Goal: Find specific page/section: Find specific page/section

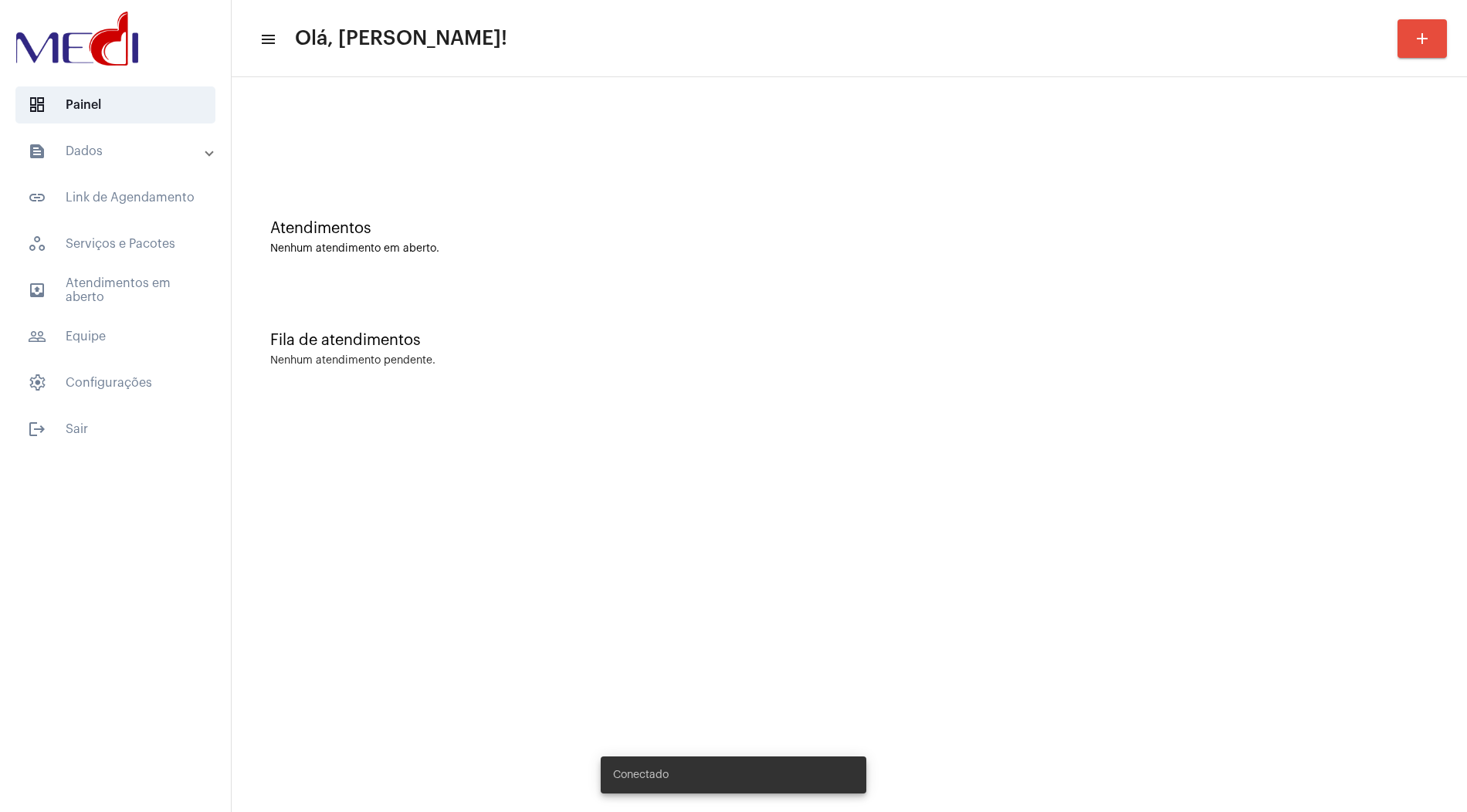
click at [131, 159] on mat-panel-title "text_snippet_outlined Dados" at bounding box center [116, 152] width 178 height 19
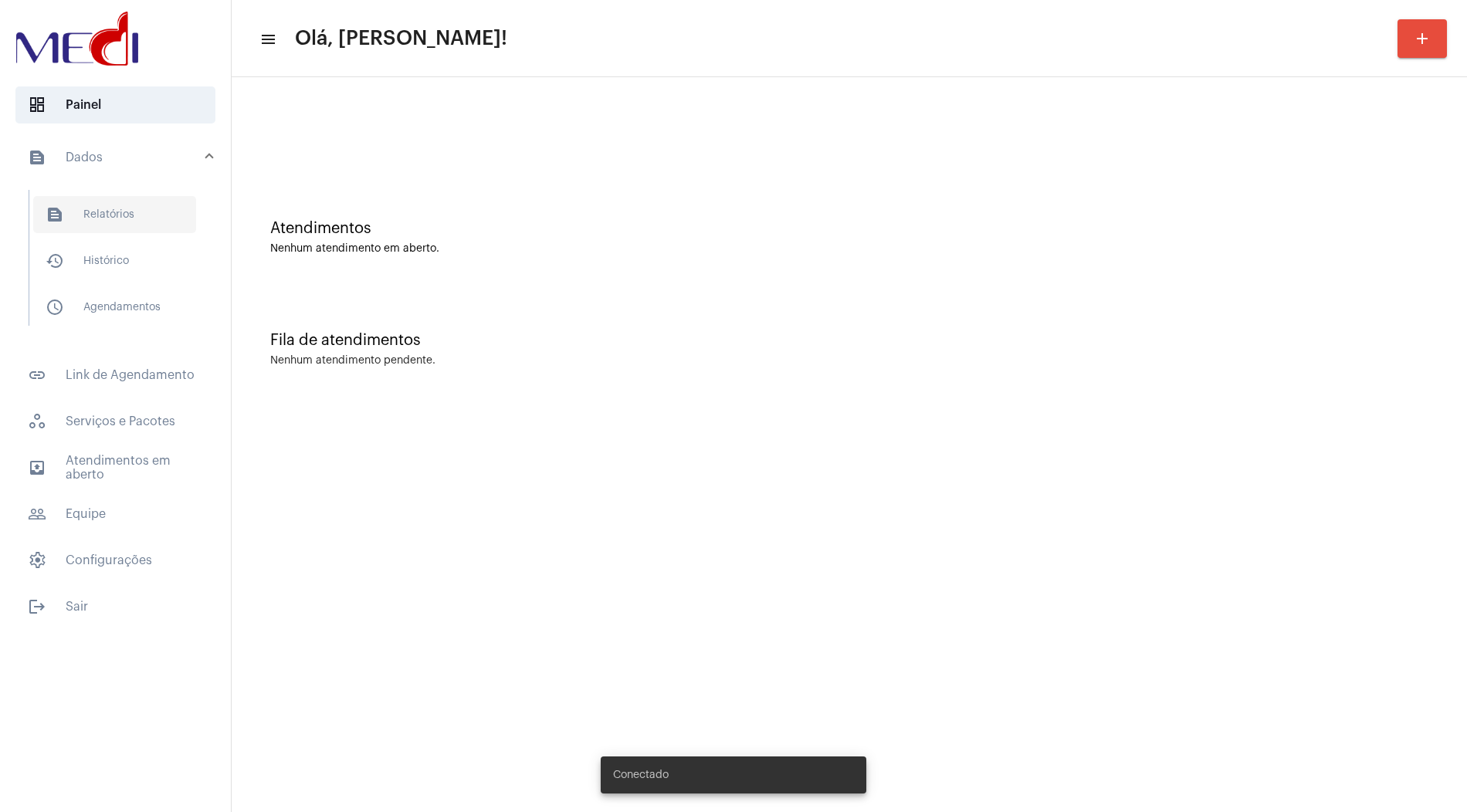
click at [131, 218] on span "text_snippet_outlined Relatórios" at bounding box center [115, 214] width 163 height 37
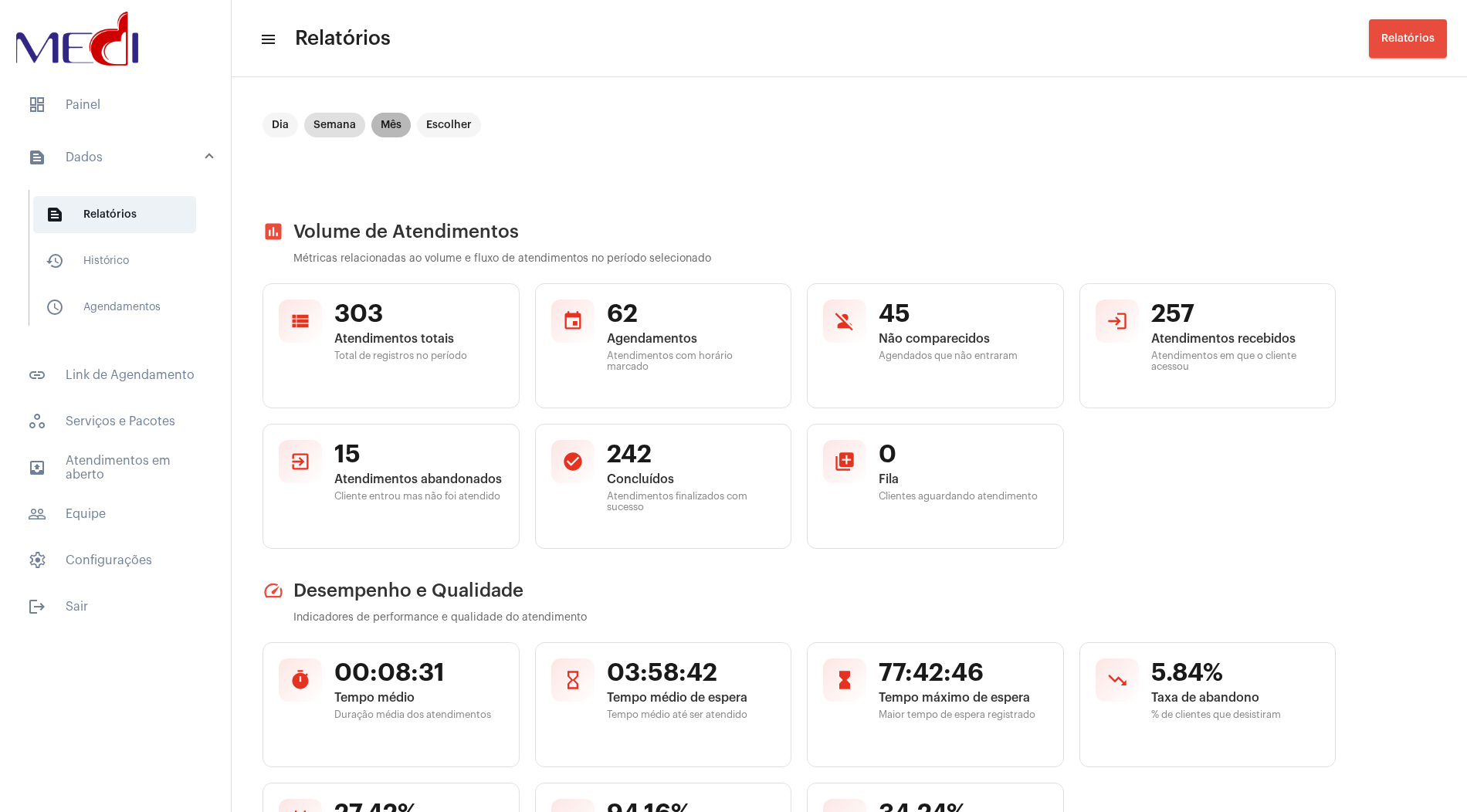
click at [383, 127] on mat-chip "Mês" at bounding box center [391, 125] width 40 height 25
click at [447, 123] on mat-chip "Escolher" at bounding box center [449, 125] width 64 height 25
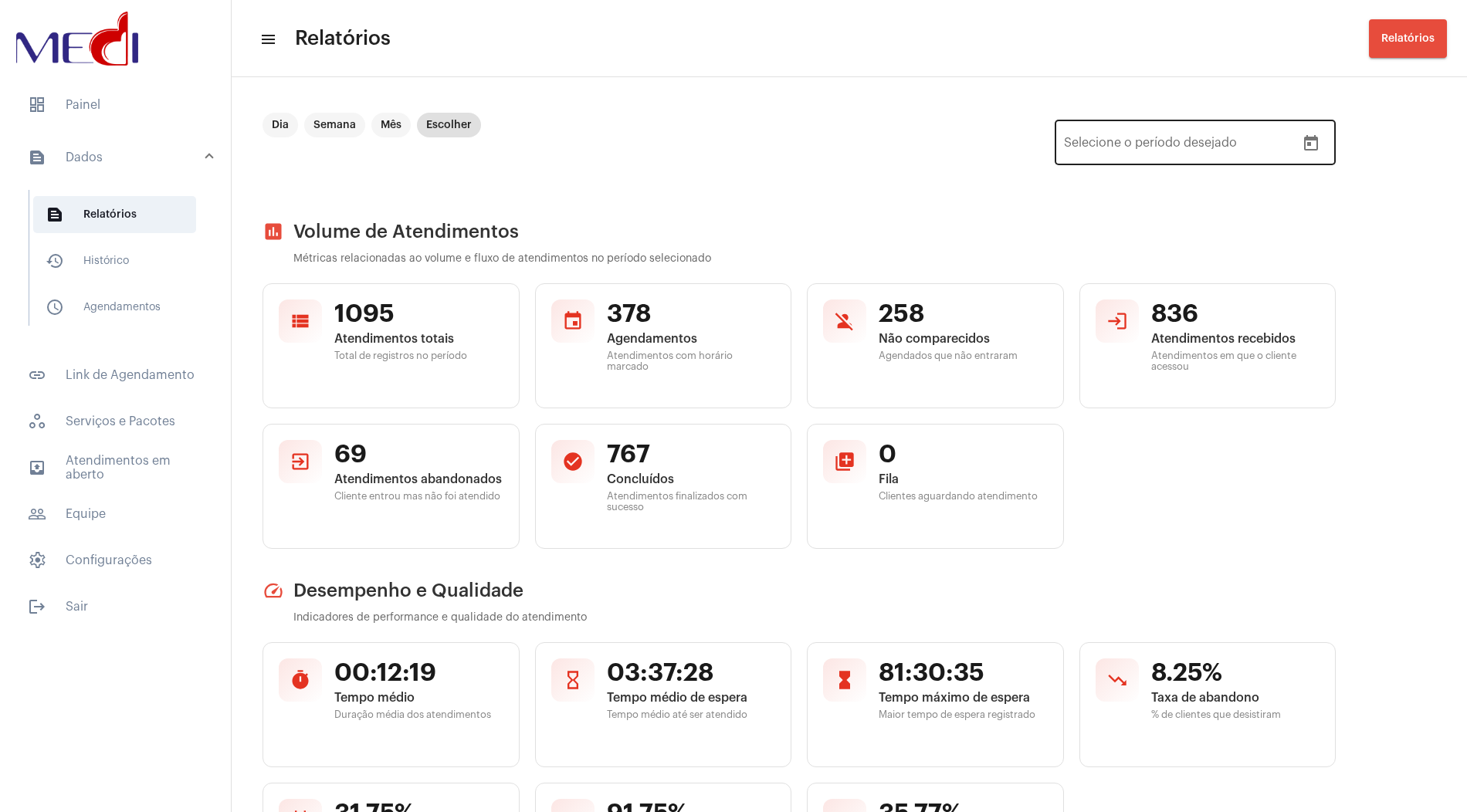
click at [1316, 130] on button "Open calendar" at bounding box center [1311, 144] width 31 height 31
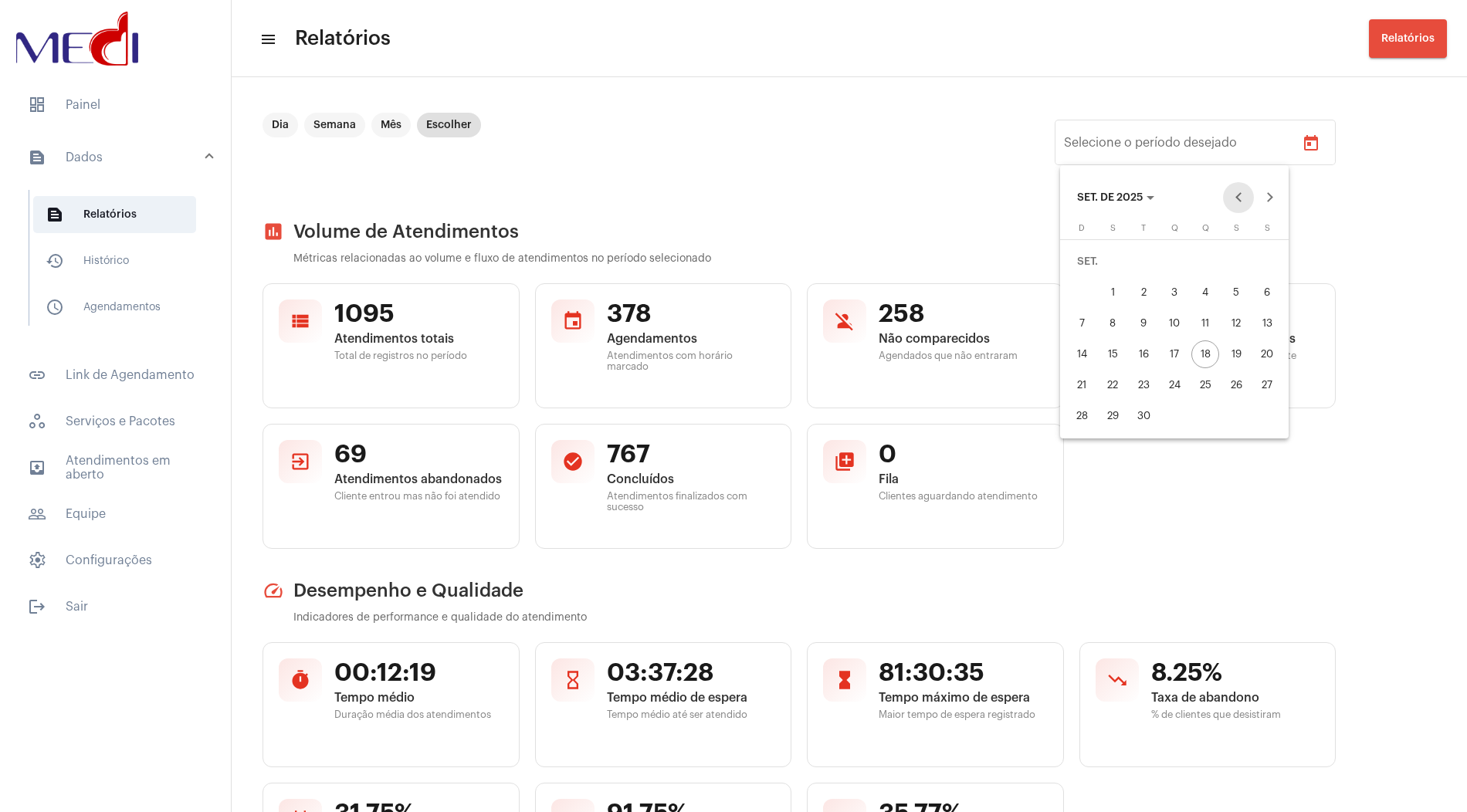
click at [1240, 194] on button "Previous month" at bounding box center [1238, 197] width 31 height 31
click at [1235, 256] on div "1" at bounding box center [1236, 262] width 28 height 28
type input "[DATE]"
click at [1084, 420] on div "31" at bounding box center [1081, 416] width 28 height 28
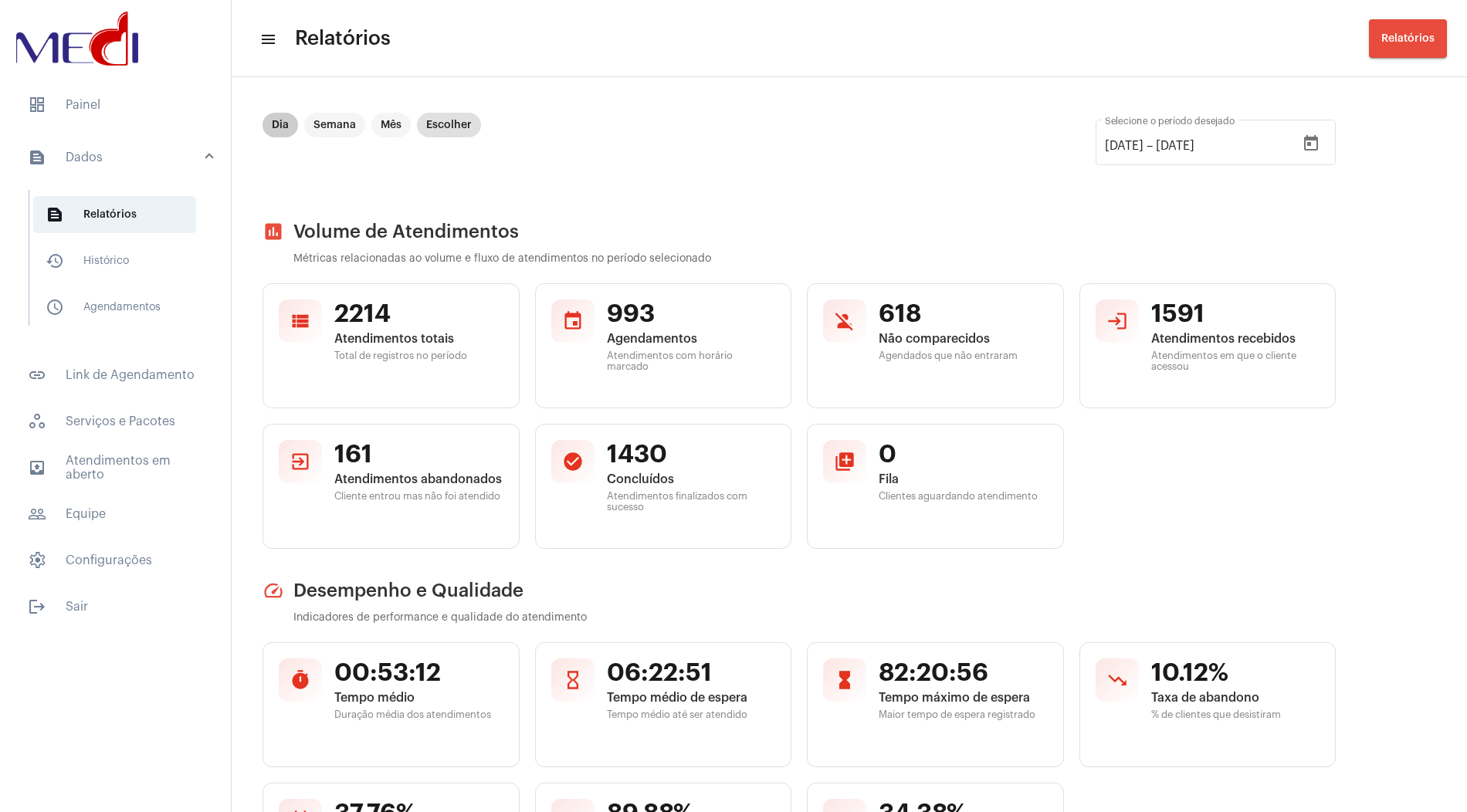
click at [283, 122] on mat-chip "Dia" at bounding box center [280, 125] width 35 height 25
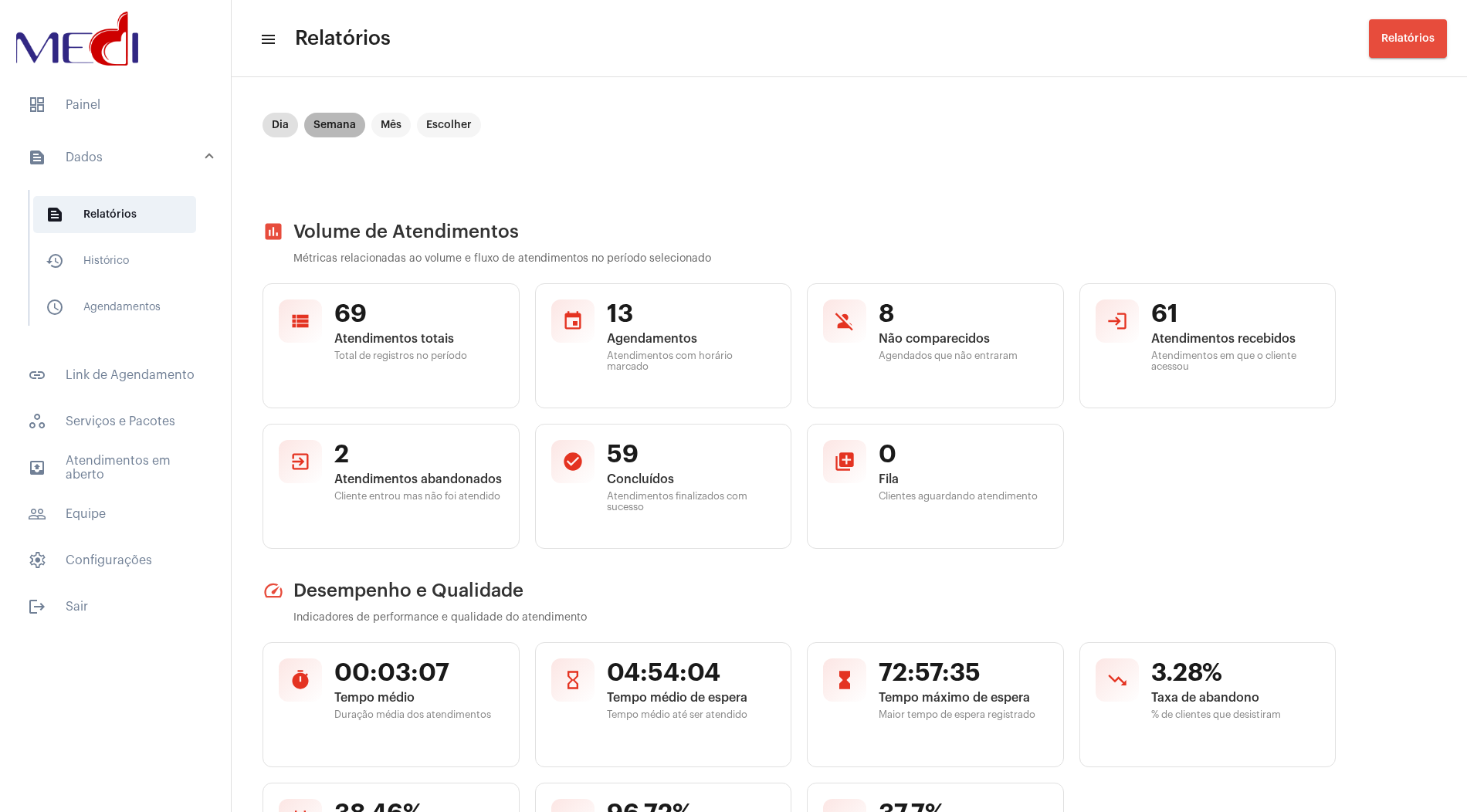
click at [343, 119] on mat-chip "Semana" at bounding box center [334, 125] width 61 height 25
click at [387, 119] on mat-chip "Mês" at bounding box center [391, 125] width 40 height 25
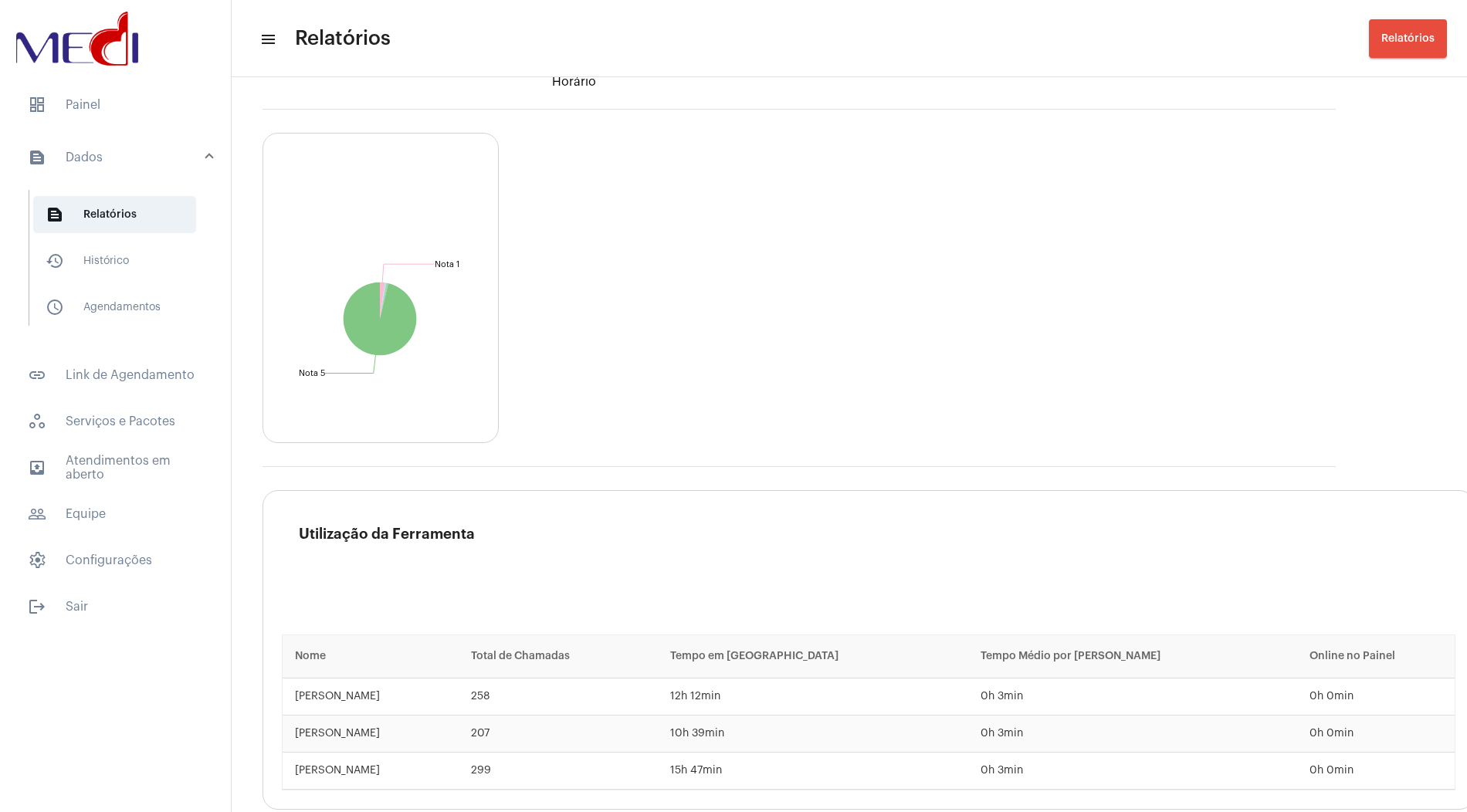
scroll to position [2035, 0]
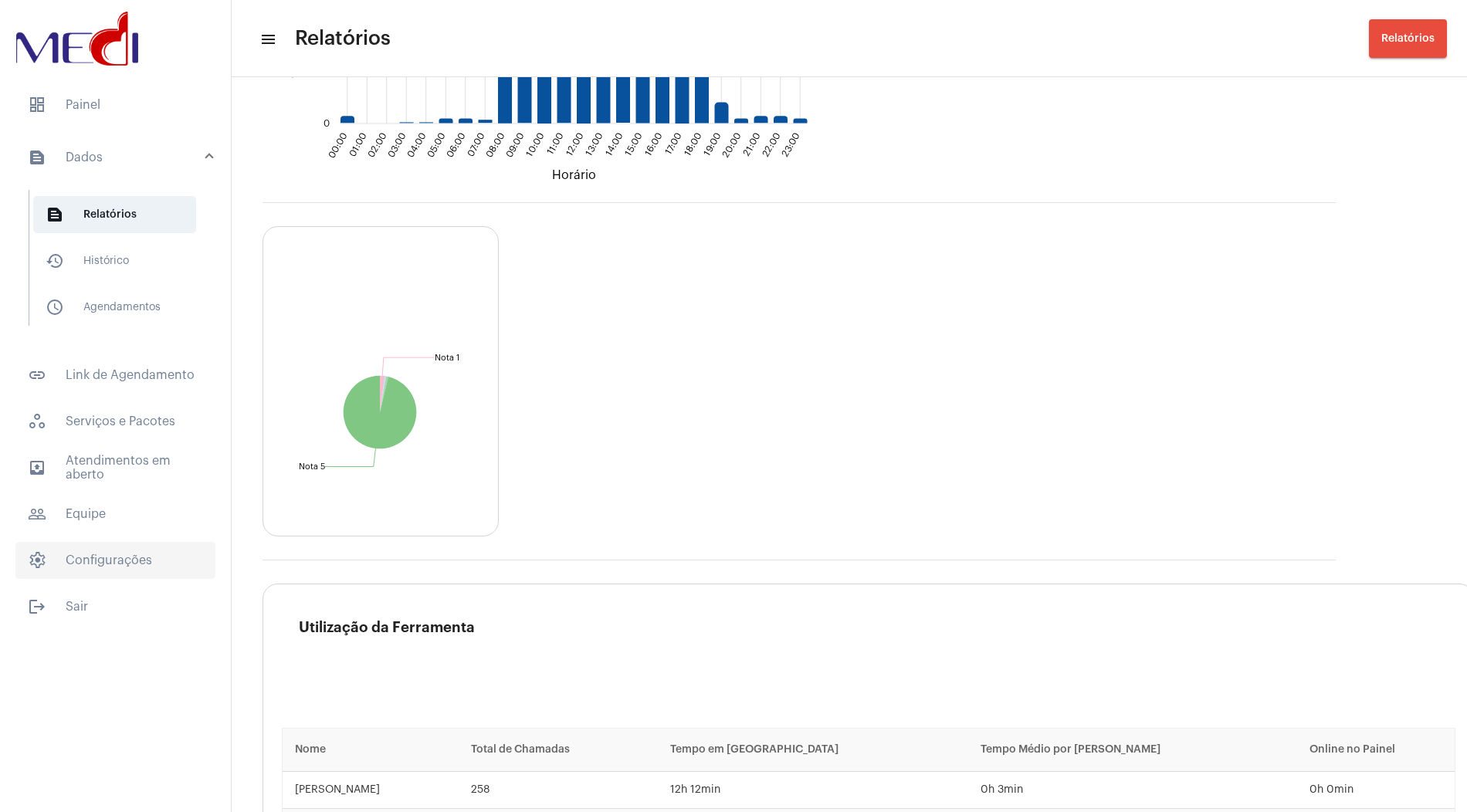
click at [132, 566] on span "settings Configurações" at bounding box center [115, 560] width 200 height 37
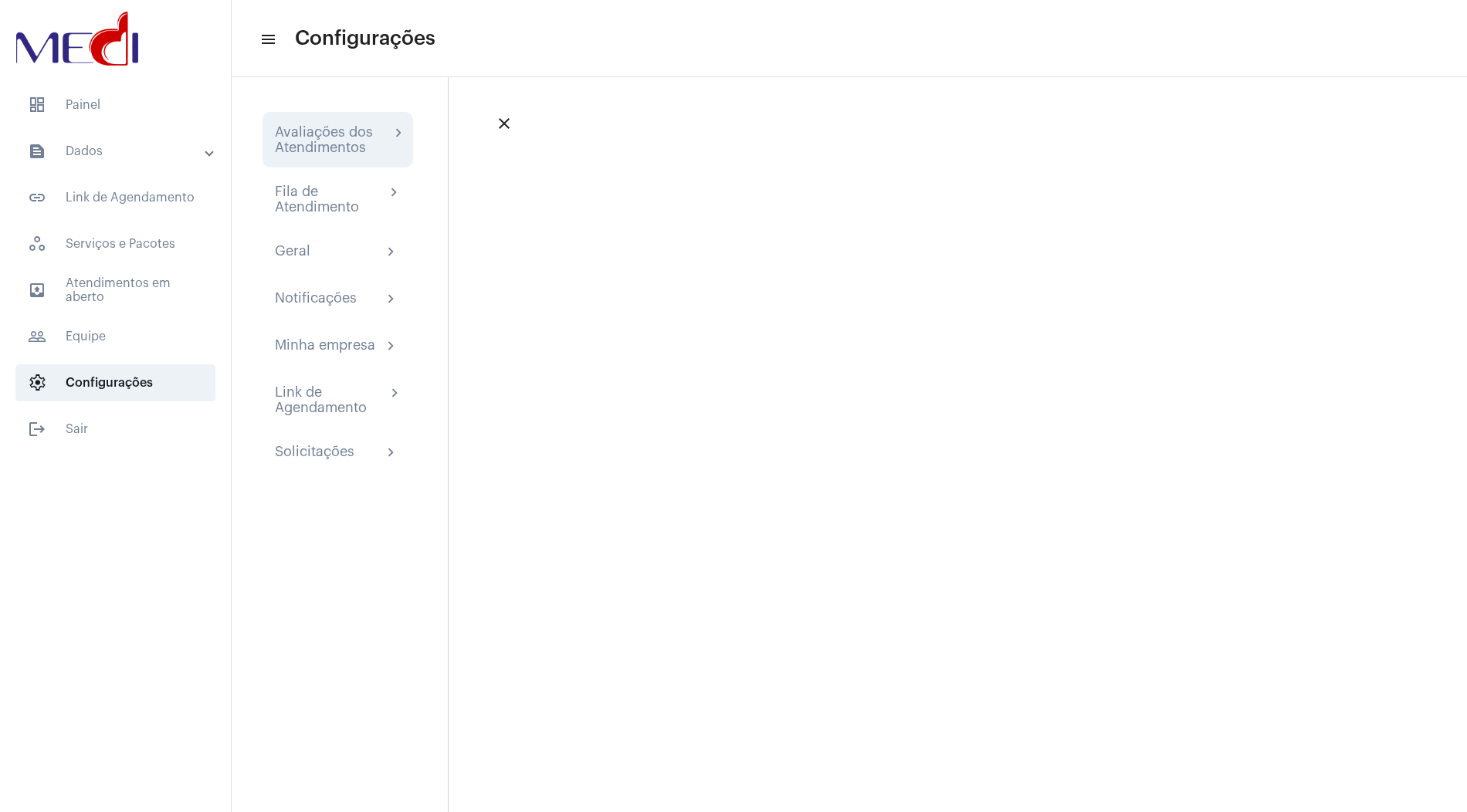
click at [344, 162] on div "Avaliações dos Atendimentos chevron_right" at bounding box center [338, 139] width 151 height 56
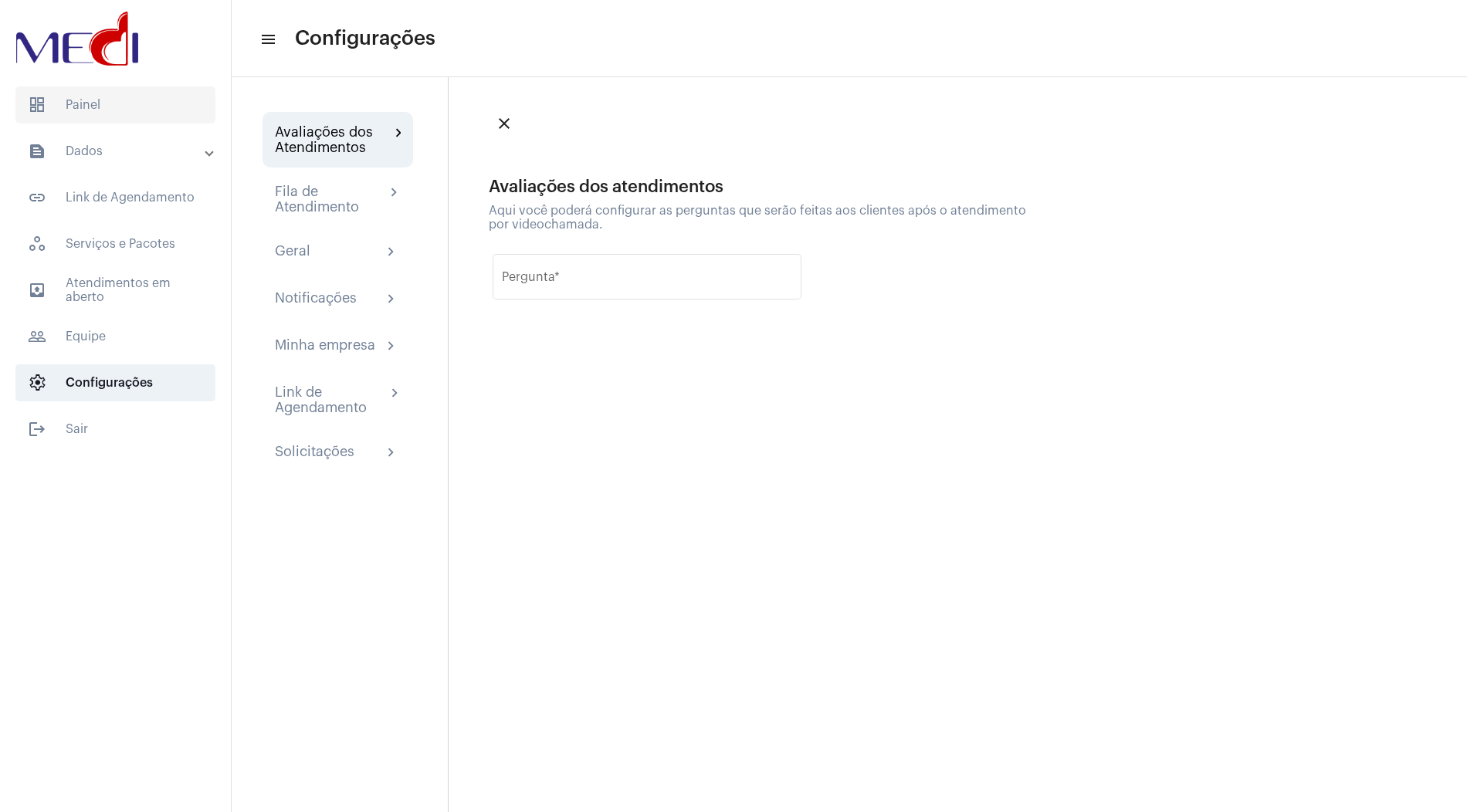
click at [122, 102] on span "dashboard Painel" at bounding box center [115, 104] width 200 height 37
